Goal: Information Seeking & Learning: Learn about a topic

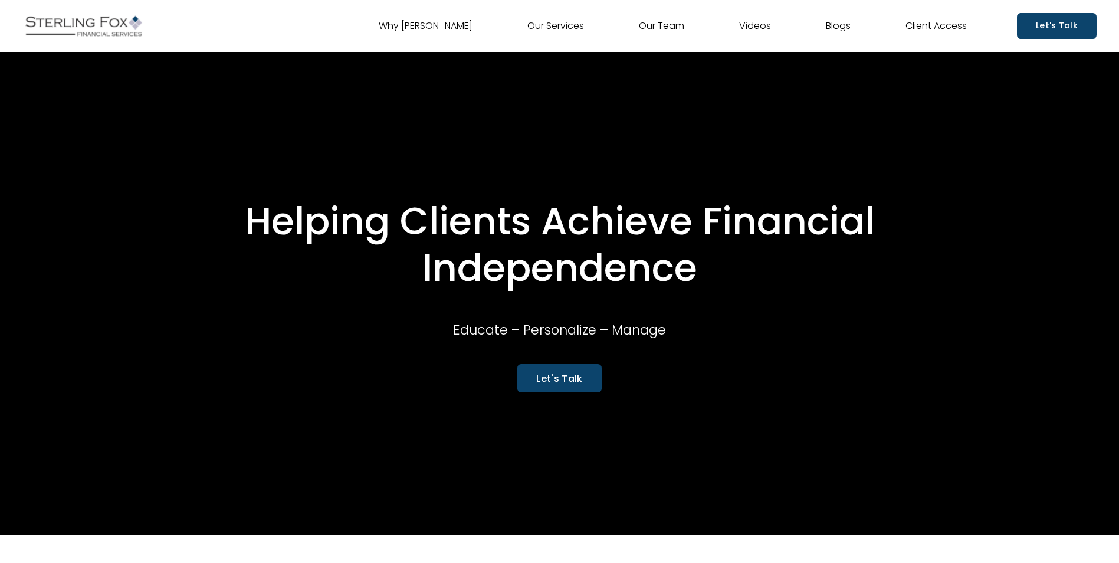
click at [650, 25] on link "Our Team" at bounding box center [661, 26] width 45 height 19
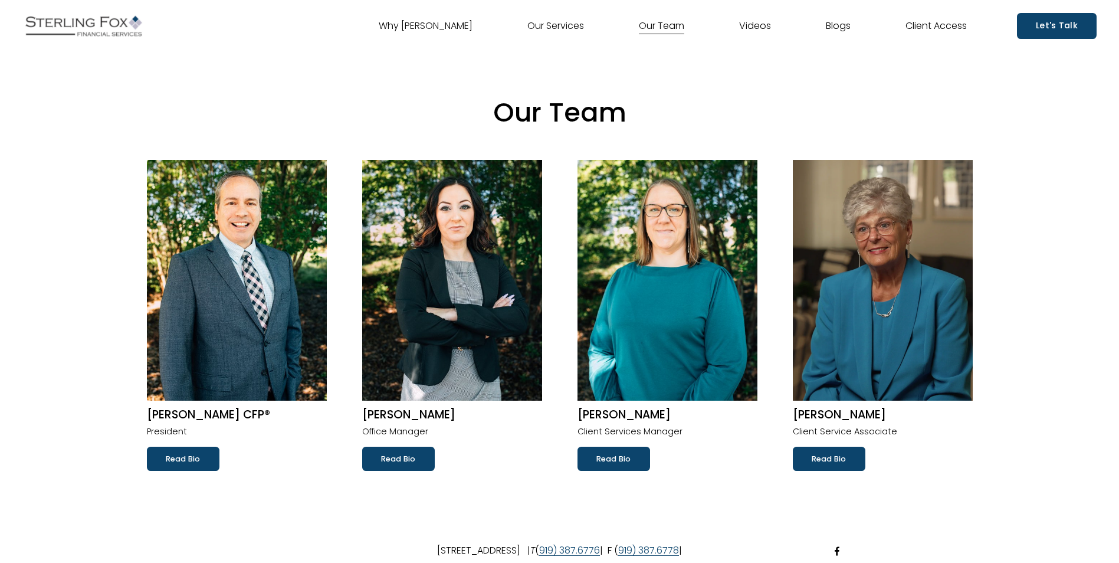
click at [498, 260] on img at bounding box center [452, 280] width 180 height 241
click at [413, 459] on link "Read Bio" at bounding box center [398, 459] width 73 height 24
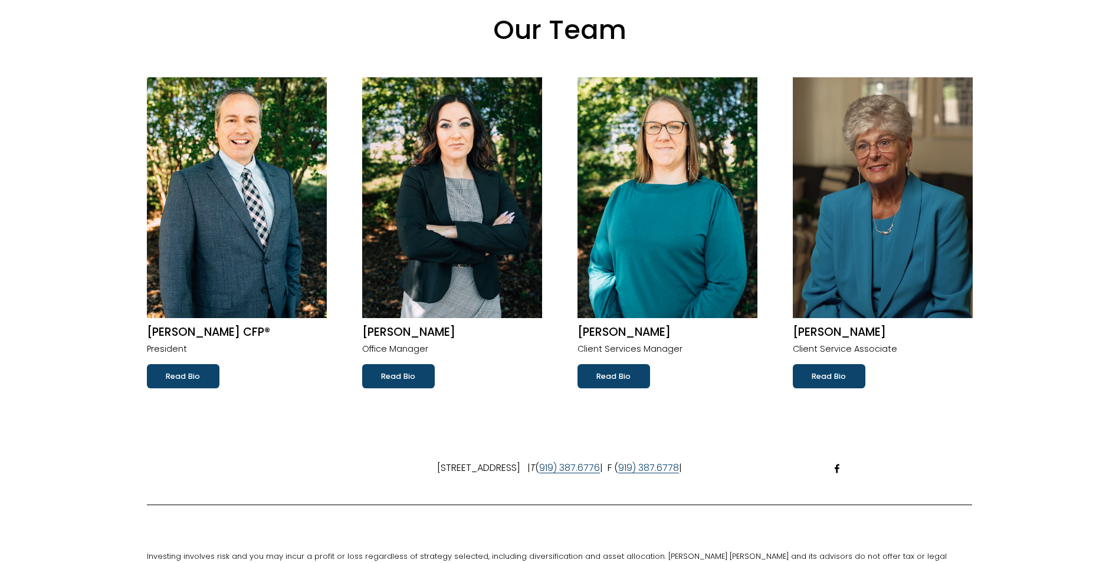
scroll to position [118, 0]
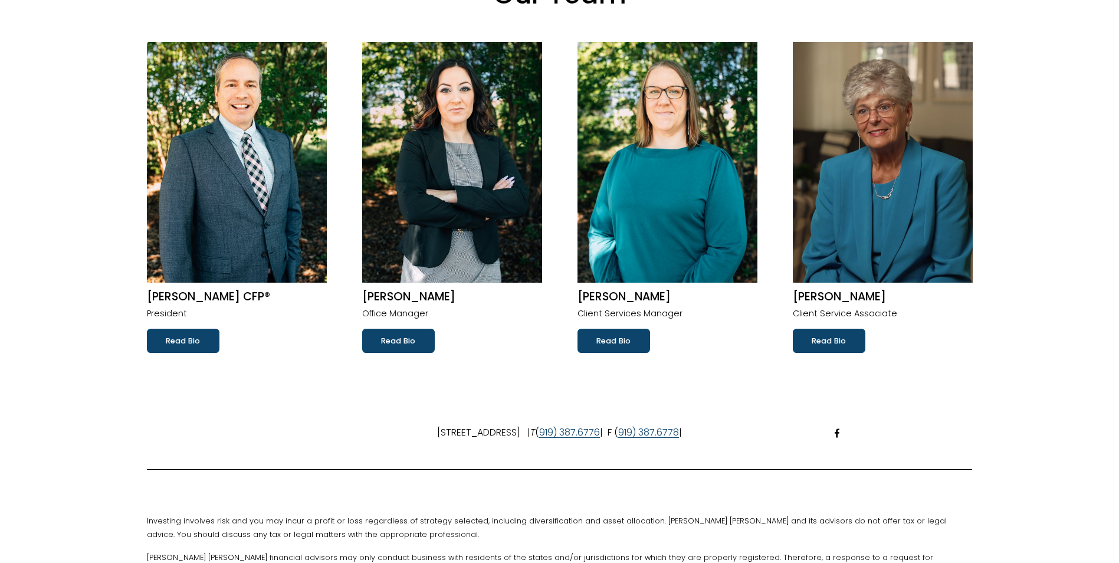
click at [690, 220] on img at bounding box center [668, 162] width 180 height 241
click at [626, 339] on link "Read Bio" at bounding box center [614, 341] width 73 height 24
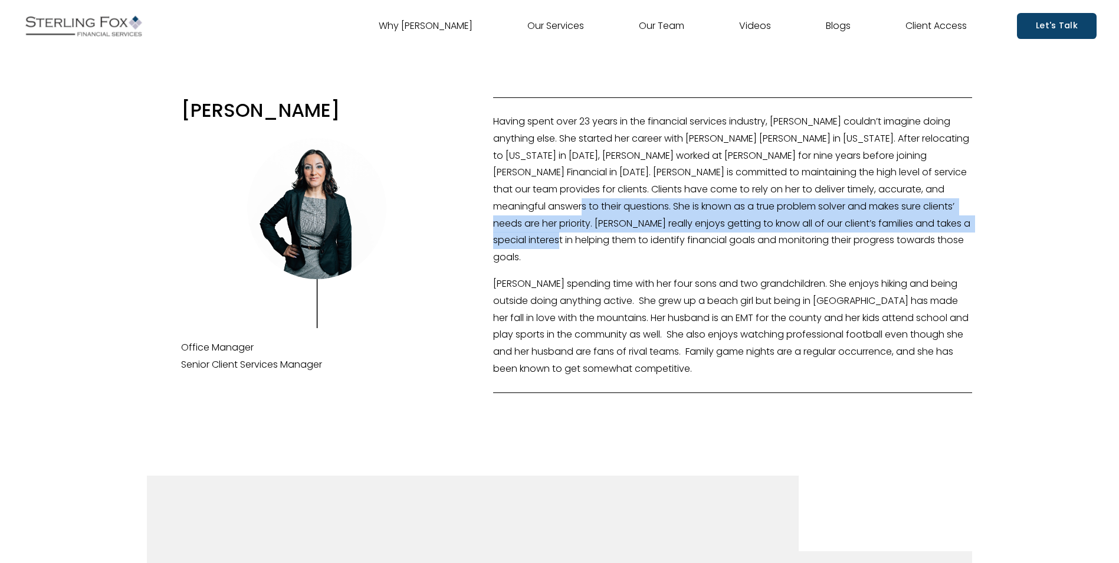
drag, startPoint x: 562, startPoint y: 207, endPoint x: 599, endPoint y: 251, distance: 58.2
click at [599, 251] on p "Having spent over 23 years in the financial services industry, [PERSON_NAME] co…" at bounding box center [732, 189] width 479 height 153
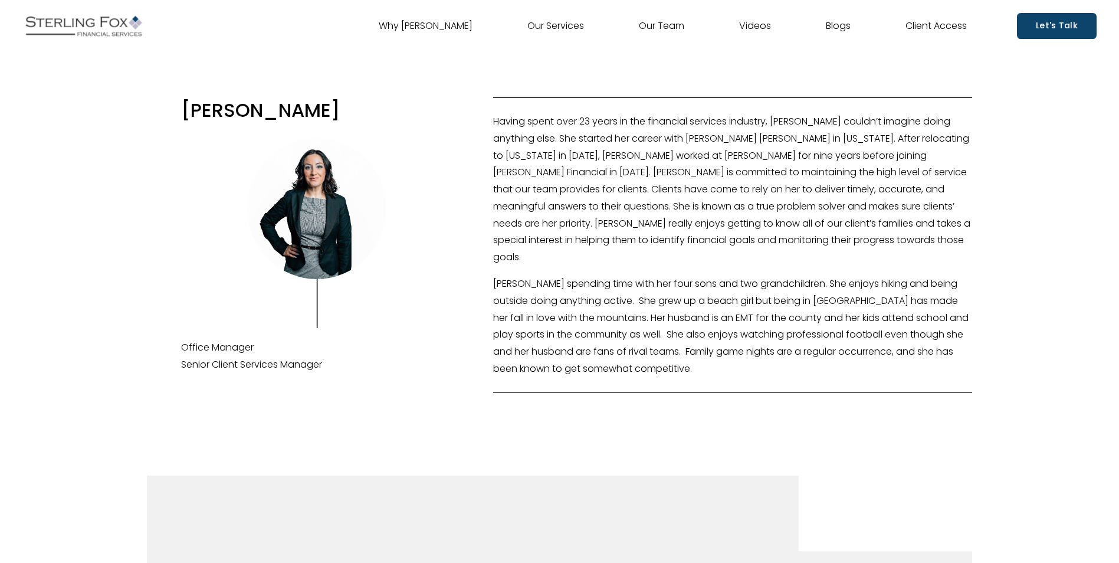
drag, startPoint x: 599, startPoint y: 251, endPoint x: 545, endPoint y: 207, distance: 70.5
click at [545, 207] on p "Having spent over 23 years in the financial services industry, [PERSON_NAME] co…" at bounding box center [732, 189] width 479 height 153
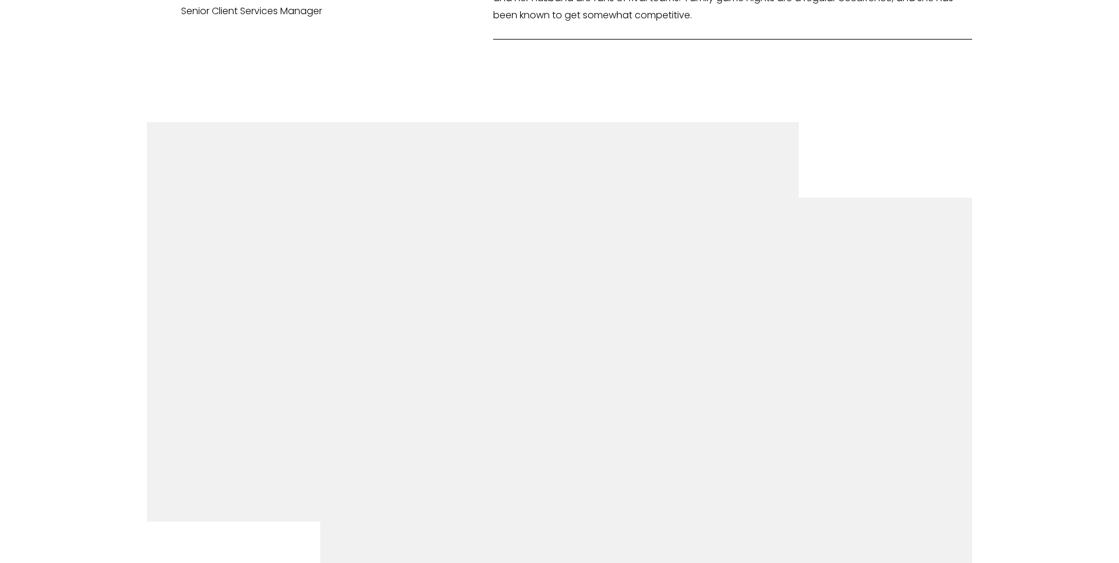
scroll to position [413, 0]
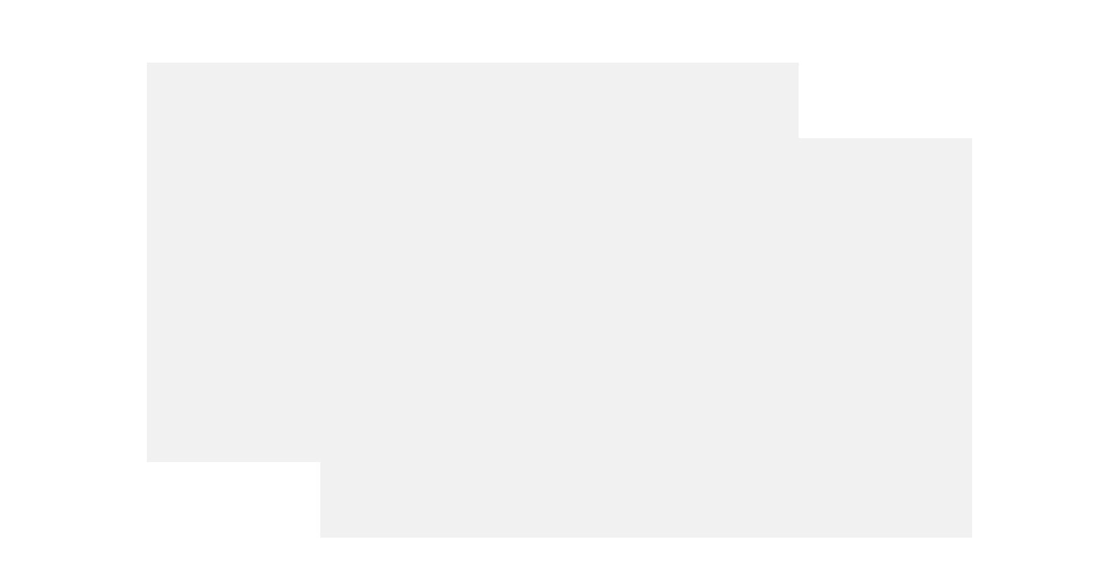
click at [601, 516] on div at bounding box center [646, 337] width 653 height 399
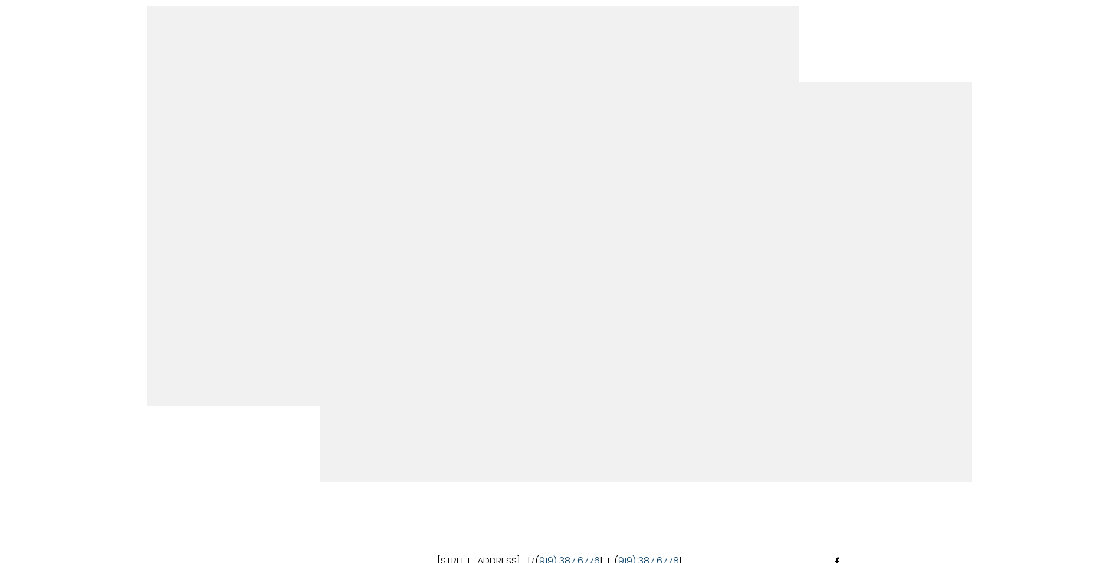
scroll to position [472, 0]
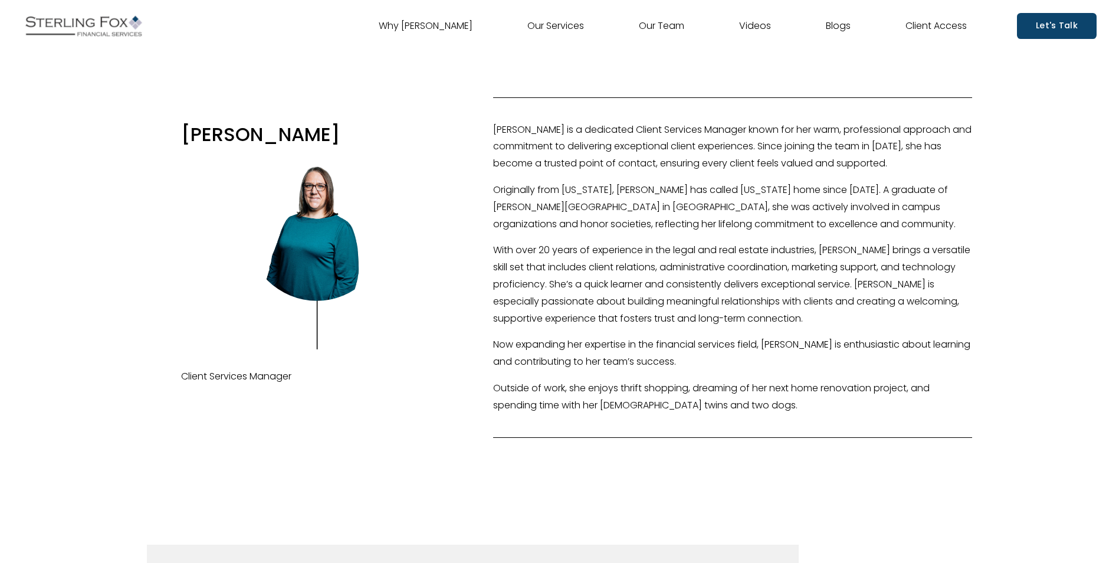
click at [671, 28] on link "Our Team" at bounding box center [661, 26] width 45 height 19
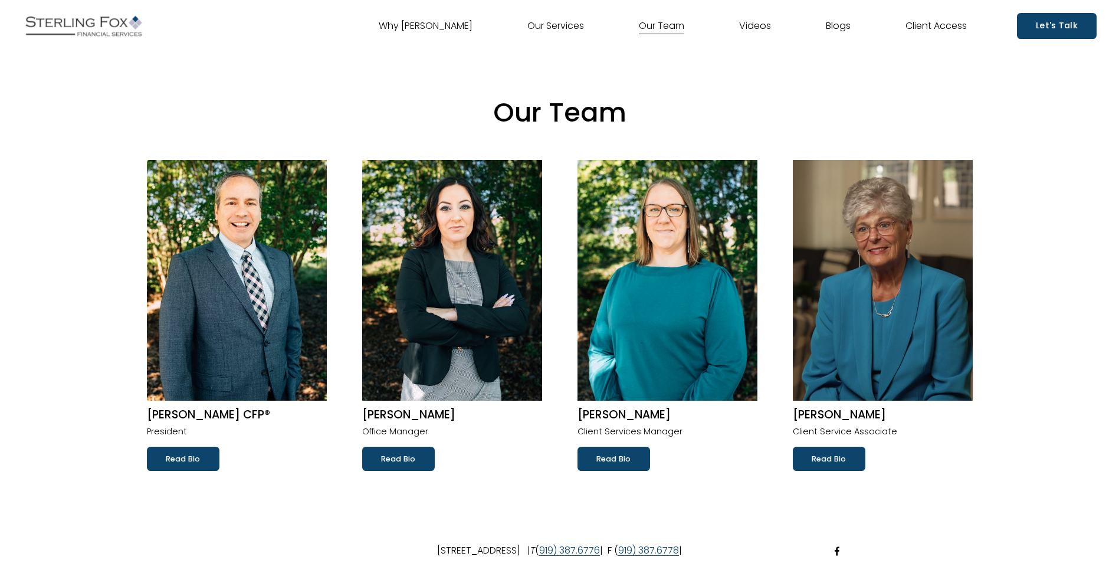
click at [860, 459] on link "Read Bio" at bounding box center [829, 459] width 73 height 24
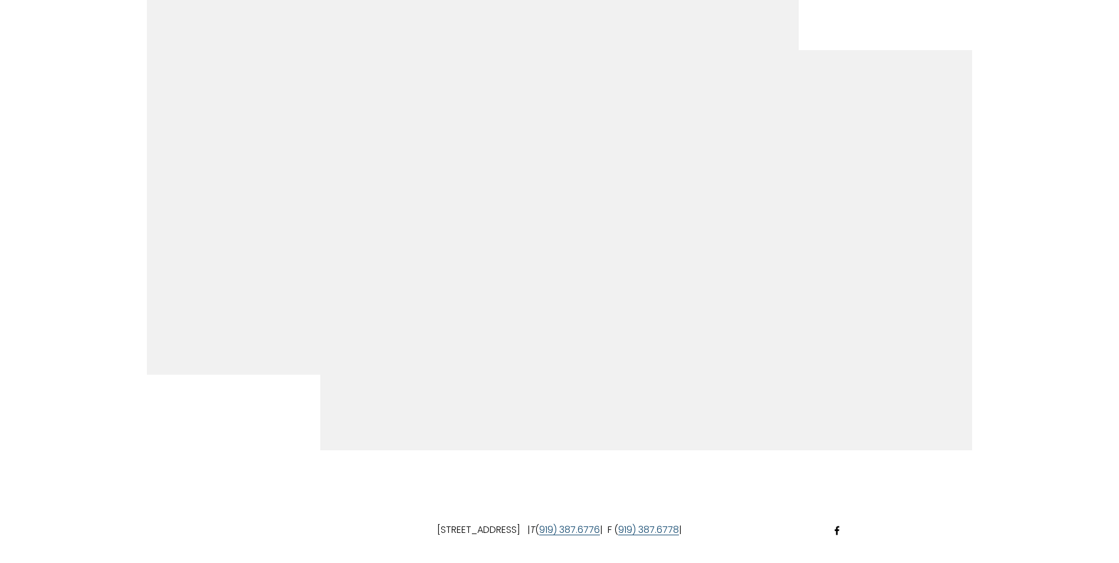
scroll to position [413, 0]
